Goal: Transaction & Acquisition: Purchase product/service

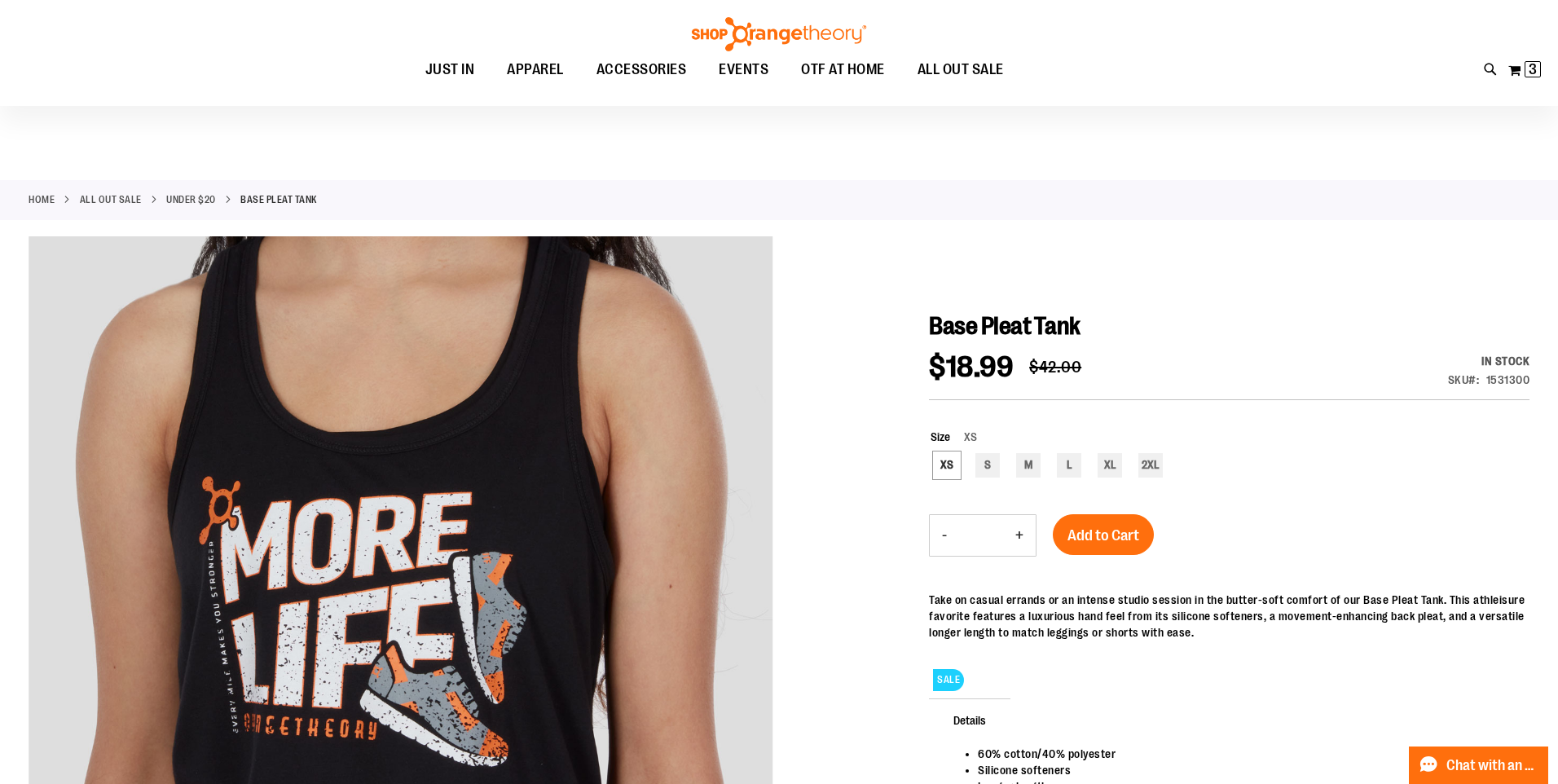
scroll to position [80, 0]
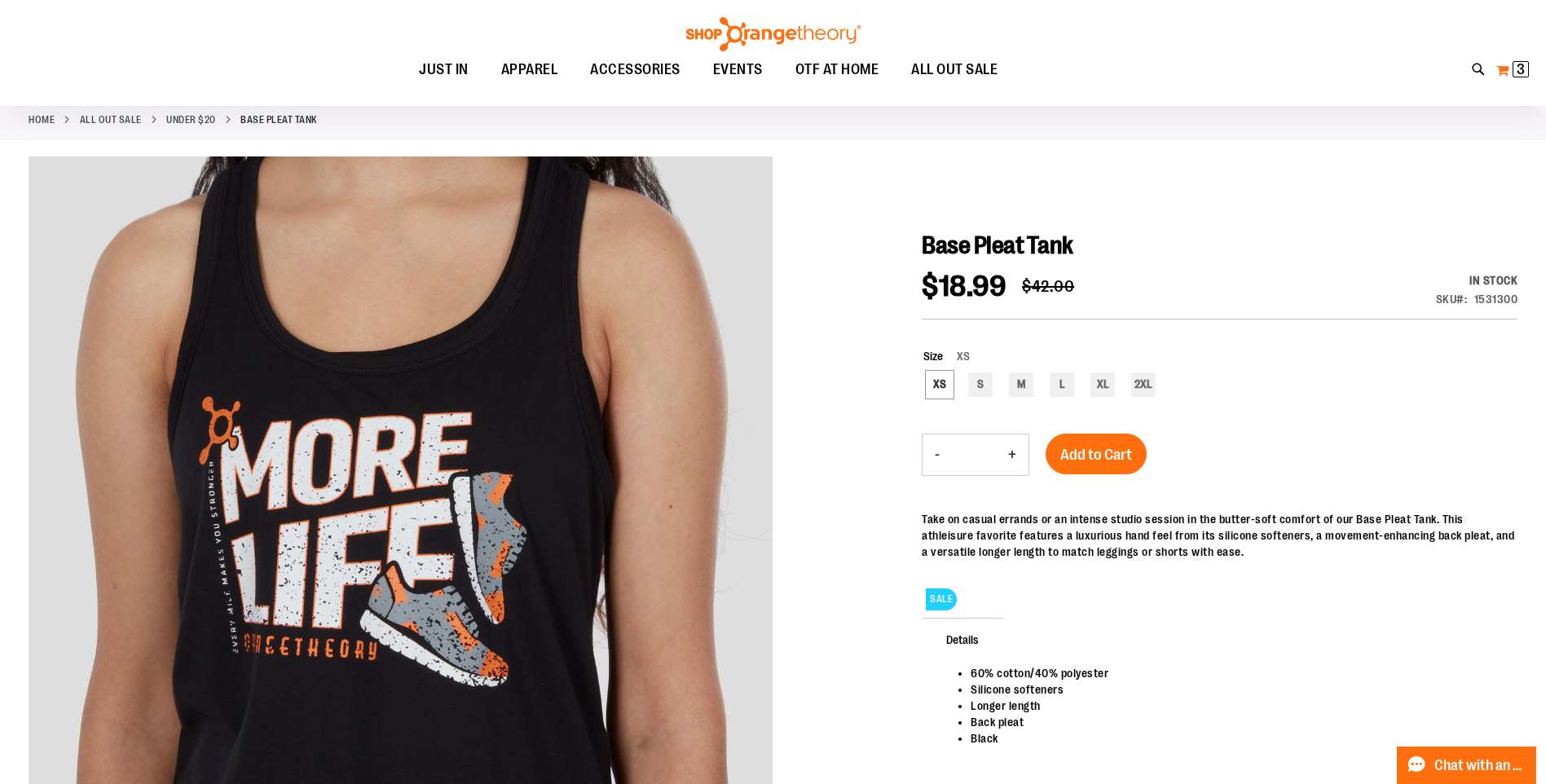
click at [1517, 63] on span "3" at bounding box center [1520, 69] width 8 height 17
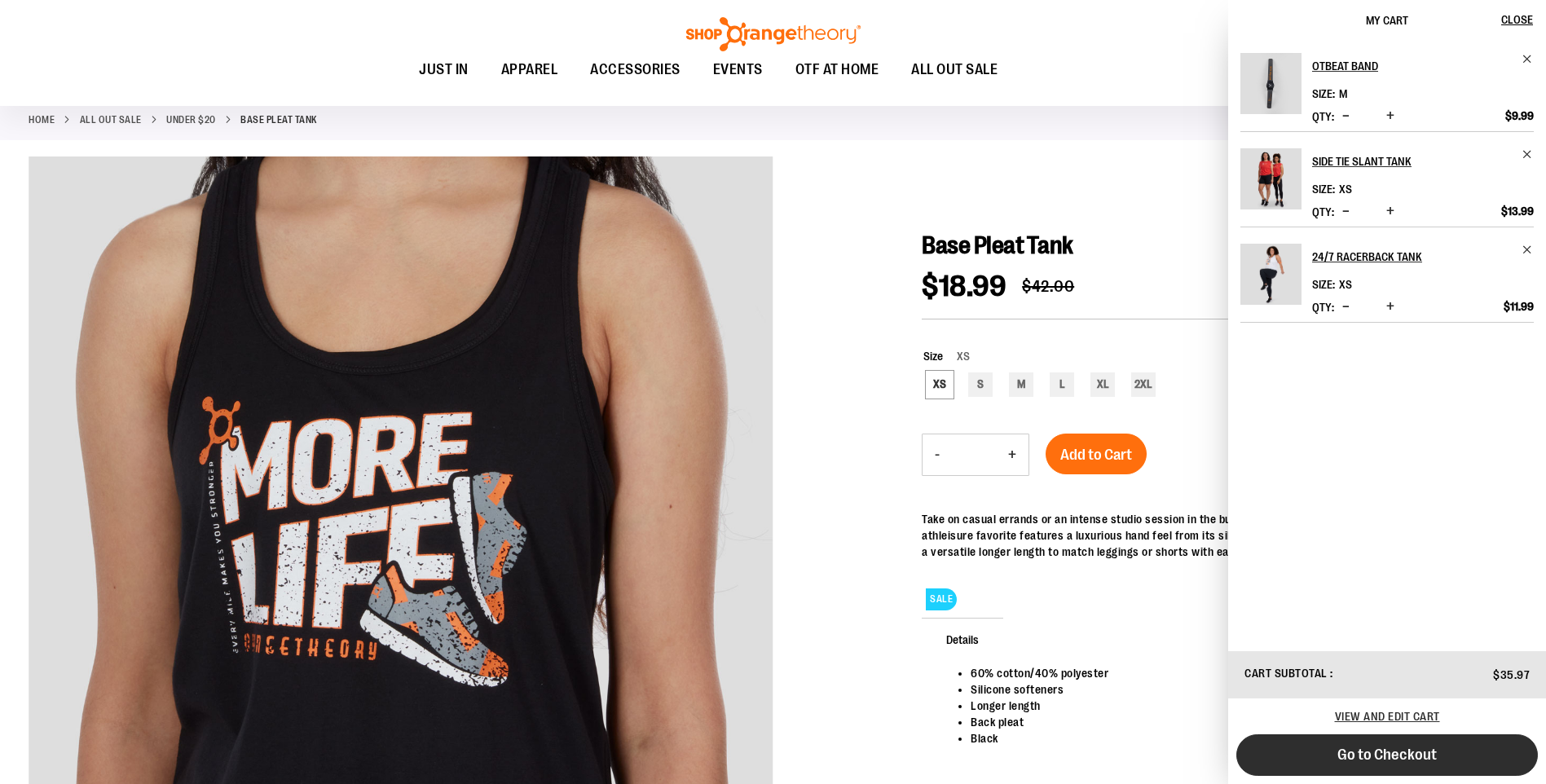
click at [1402, 744] on button "Go to Checkout" at bounding box center [1387, 755] width 302 height 41
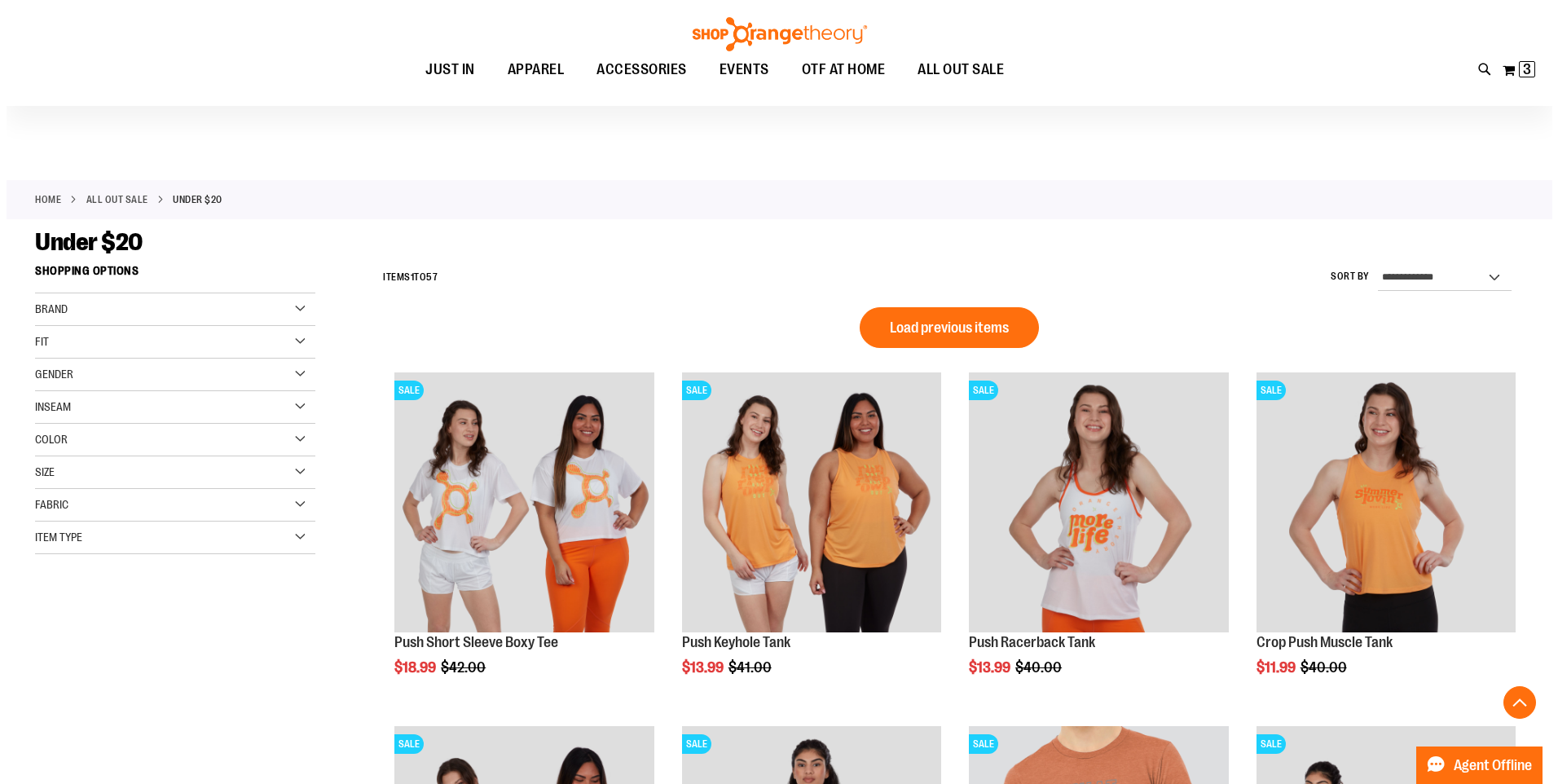
scroll to position [1066, 0]
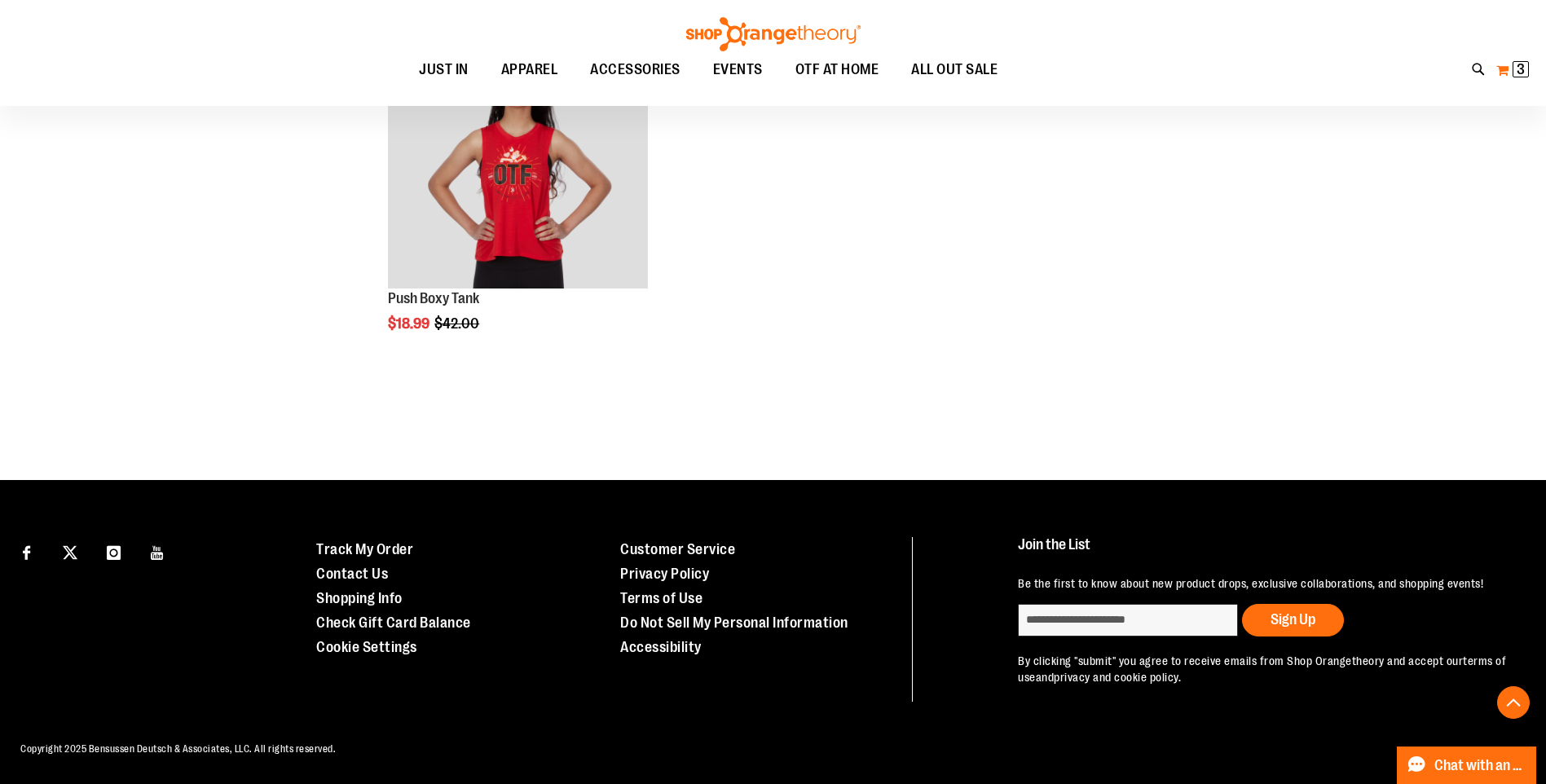
click at [1517, 63] on span "3" at bounding box center [1520, 69] width 8 height 17
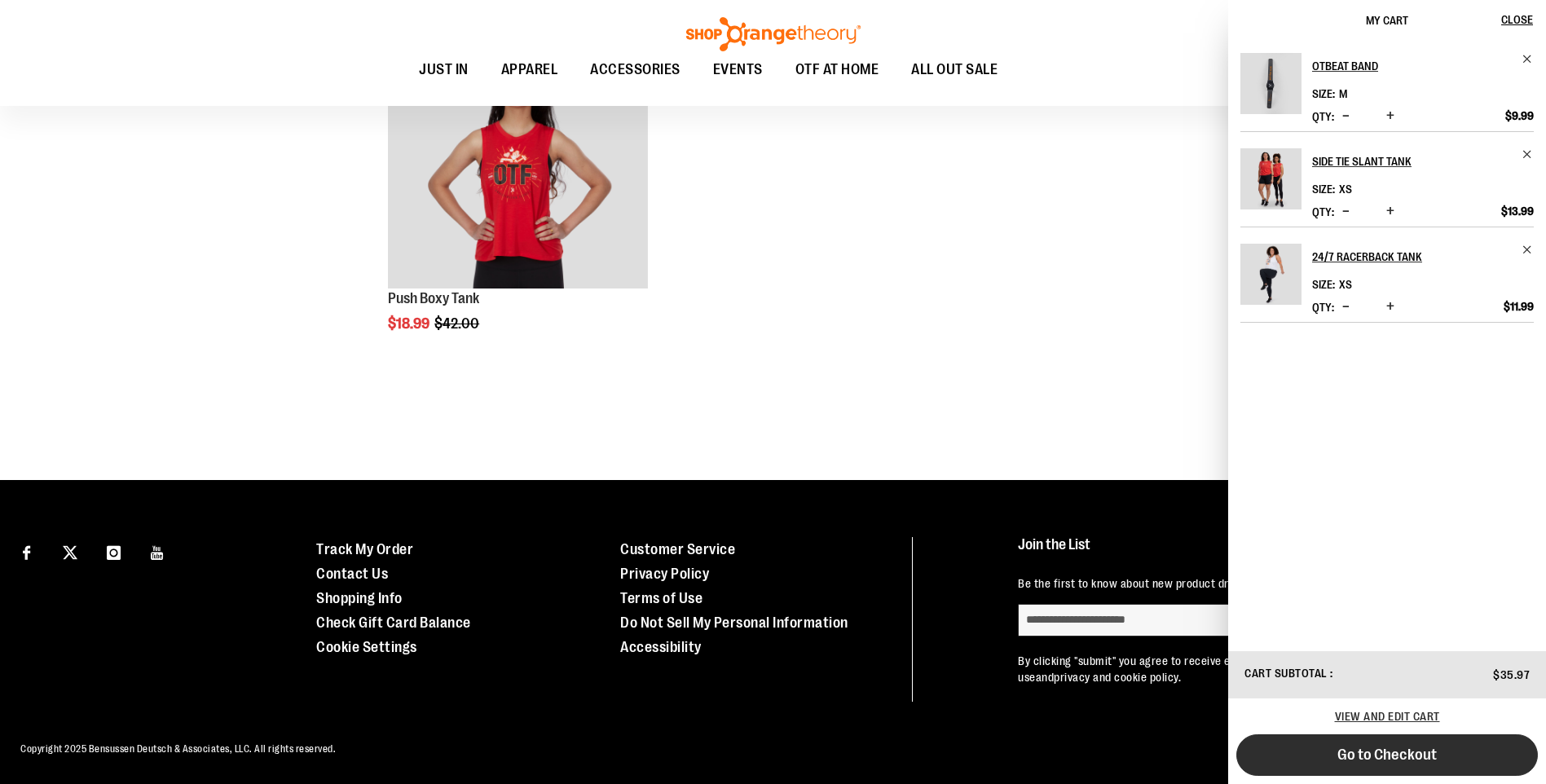
click at [1357, 757] on span "Go to Checkout" at bounding box center [1387, 754] width 99 height 17
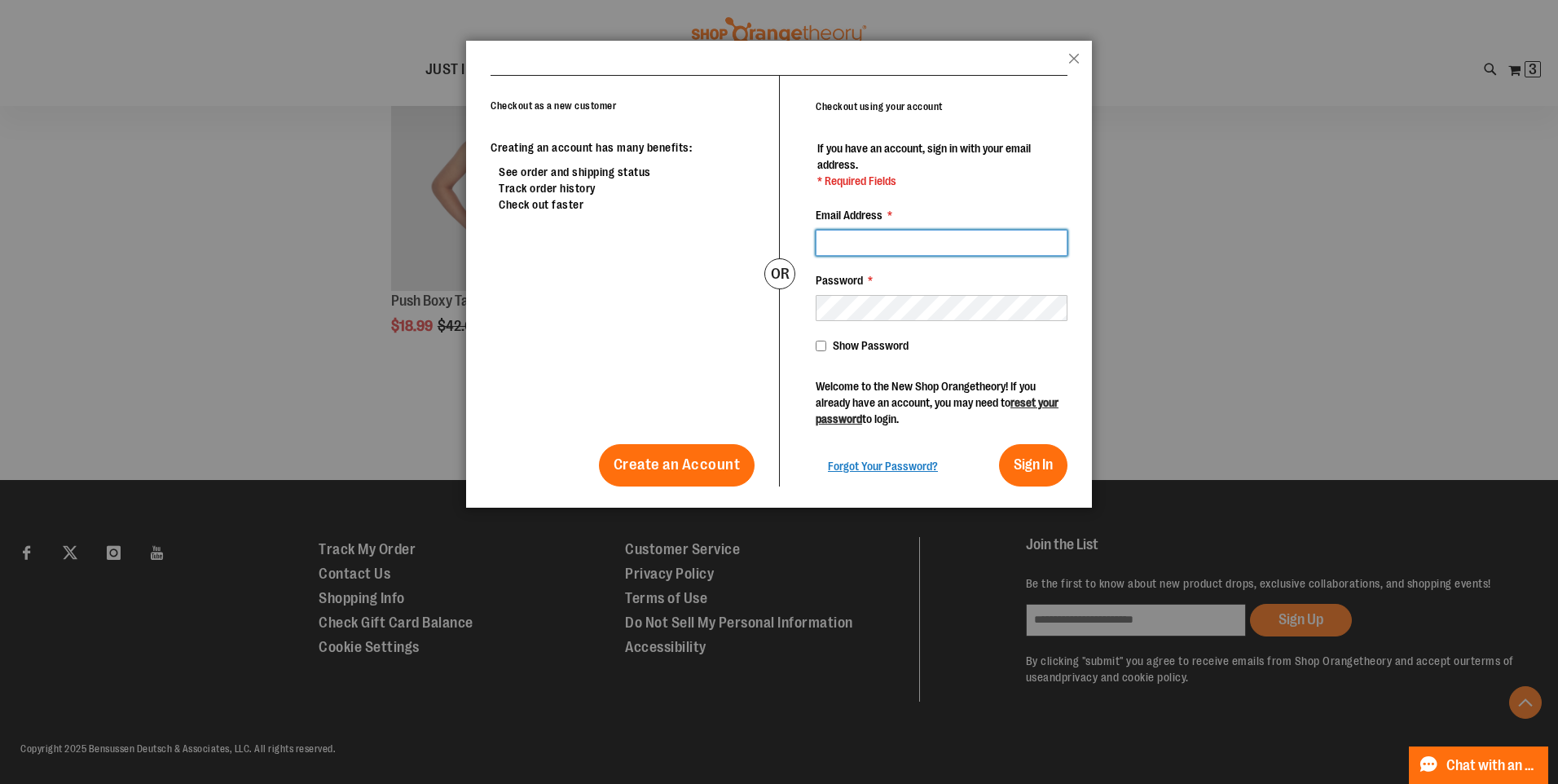
click at [925, 240] on input "Email Address *" at bounding box center [941, 243] width 252 height 26
click at [850, 240] on input "Email Address *" at bounding box center [941, 243] width 252 height 26
type input "**********"
click at [999, 444] on button "Sign In" at bounding box center [1033, 466] width 68 height 42
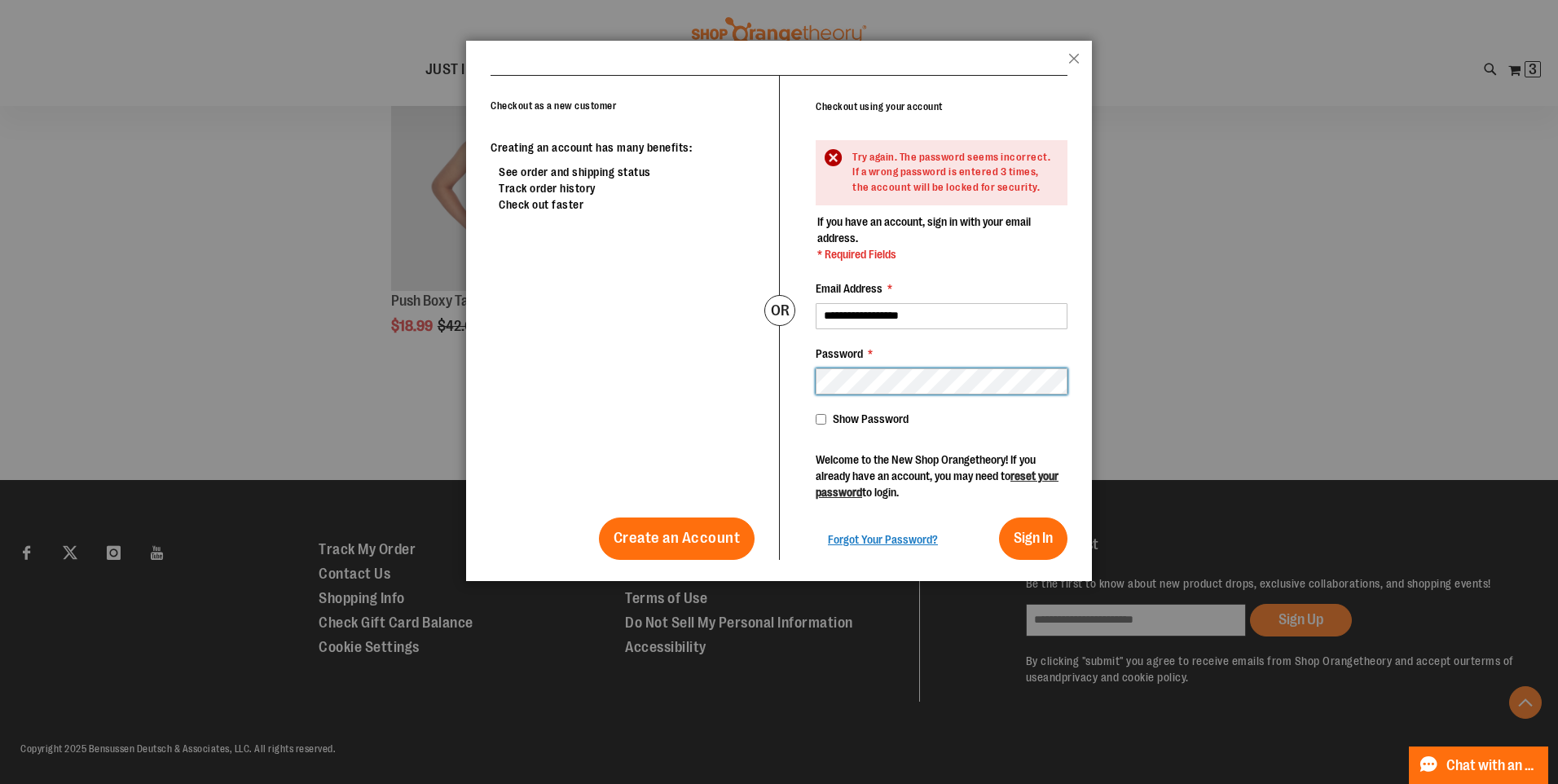
click at [769, 395] on div "Checkout as a new customer Creating an account has many benefits: See order and…" at bounding box center [779, 317] width 577 height 485
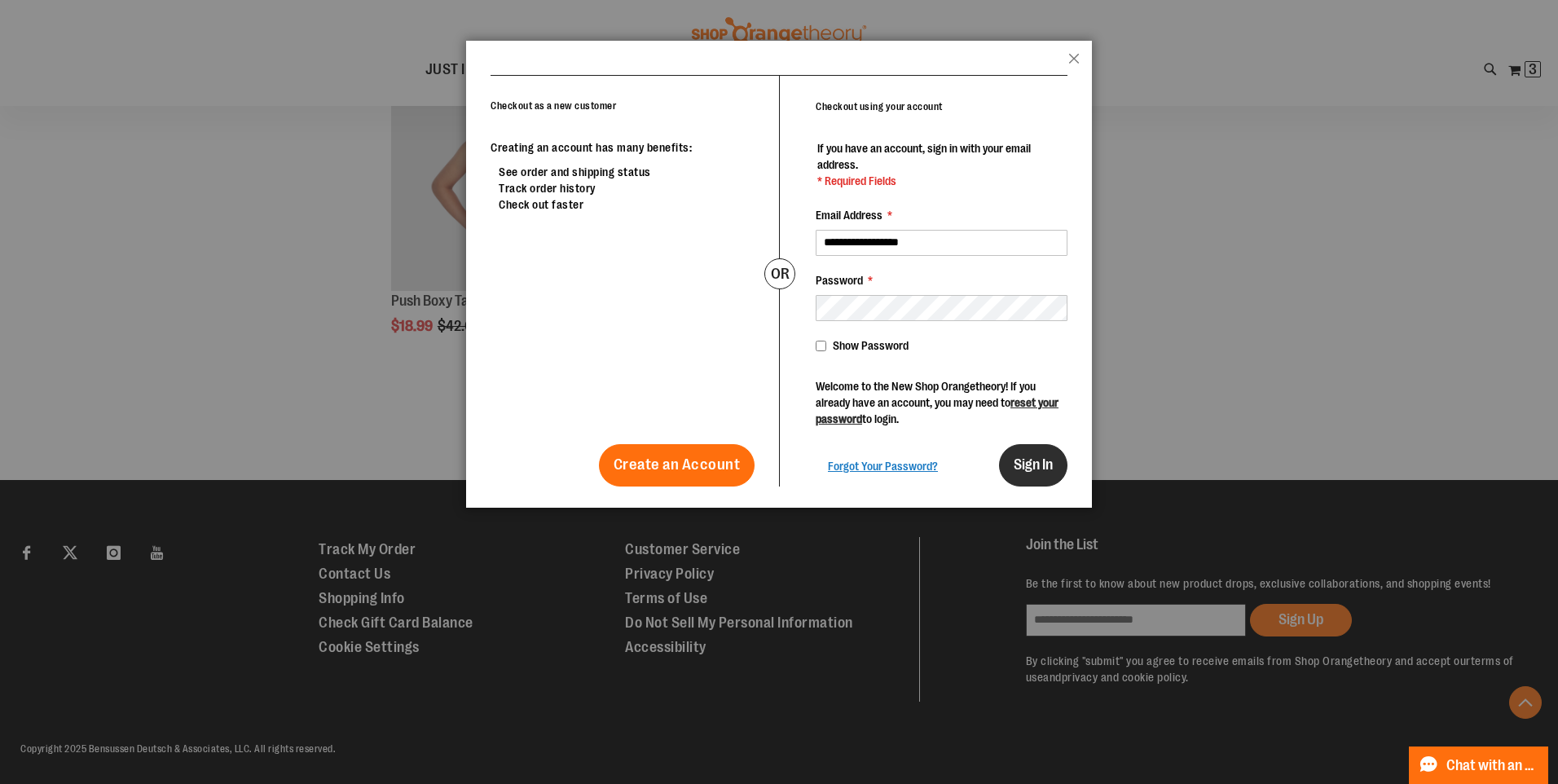
click at [1036, 464] on span "Sign In" at bounding box center [1033, 465] width 40 height 17
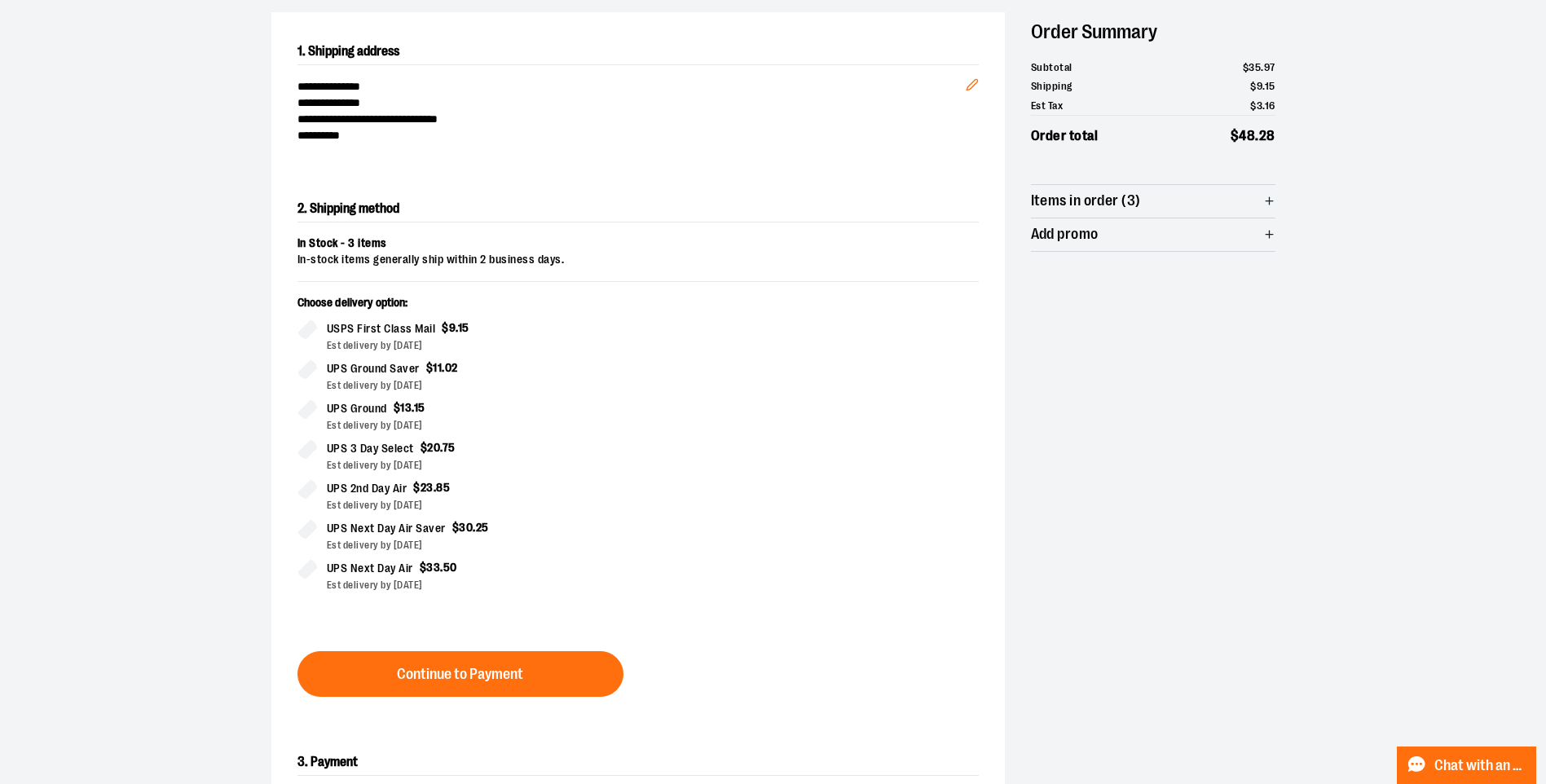
scroll to position [326, 0]
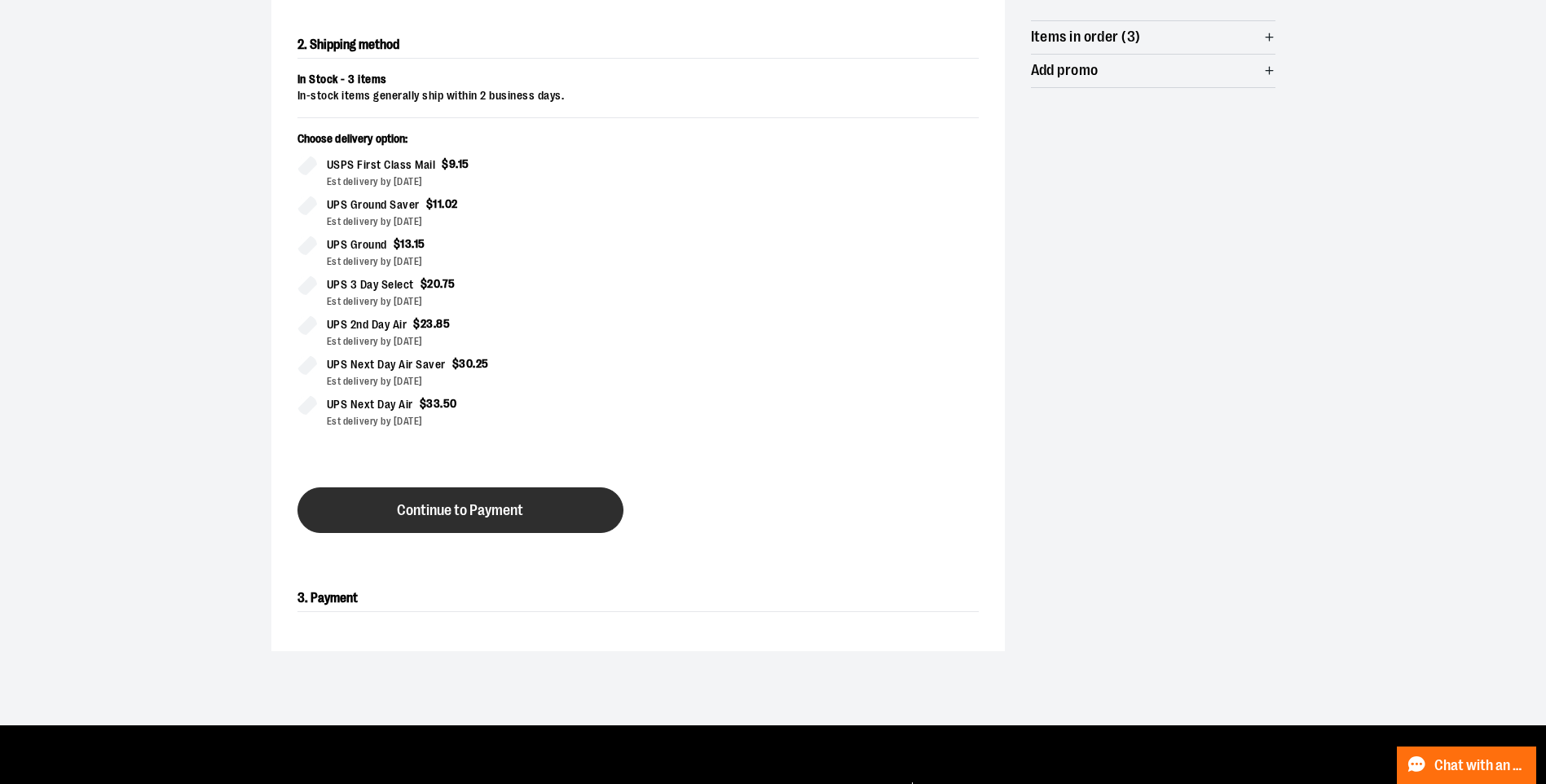
click at [519, 509] on span "Continue to Payment" at bounding box center [459, 510] width 126 height 16
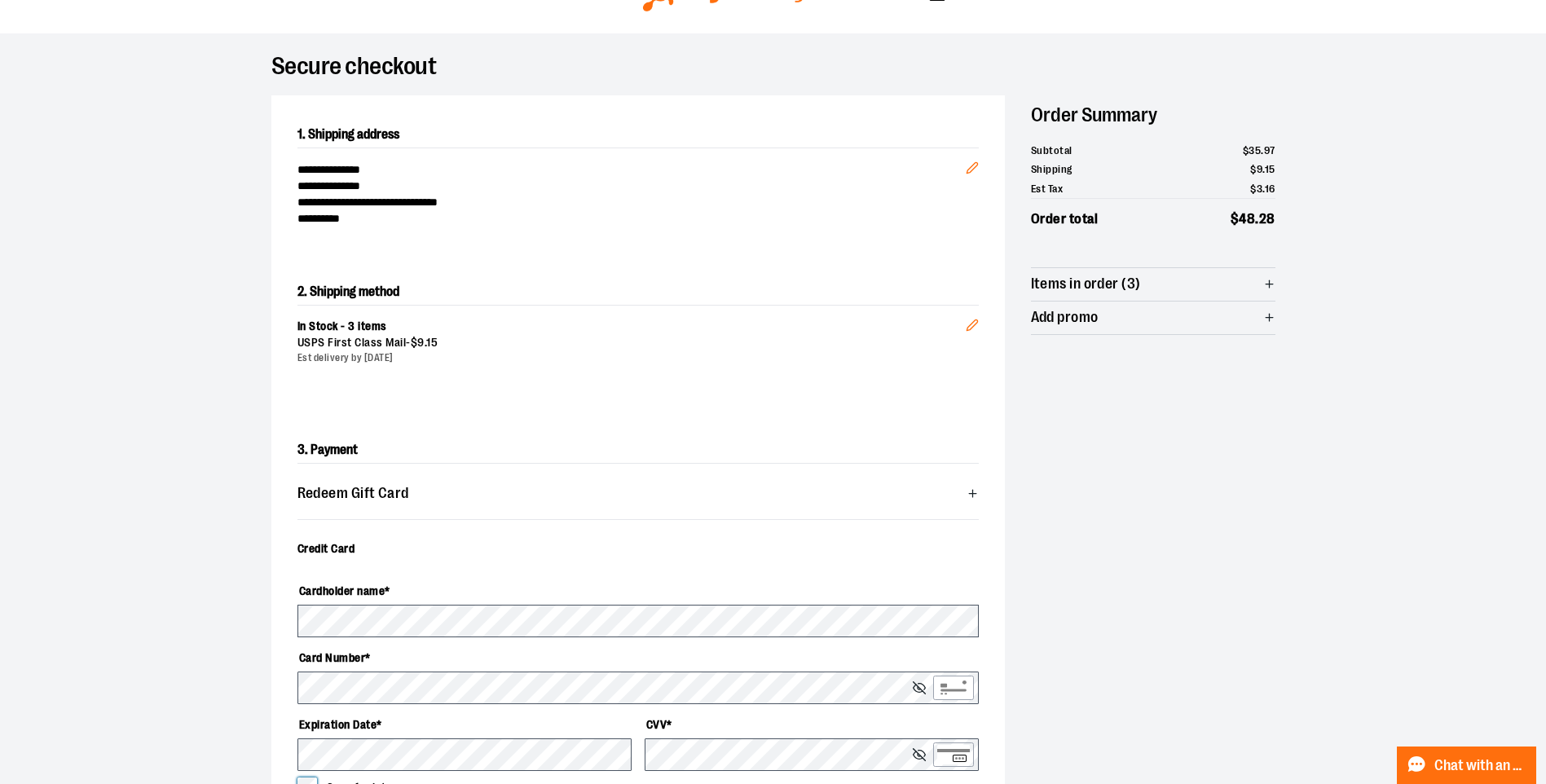
scroll to position [0, 0]
